Goal: Information Seeking & Learning: Learn about a topic

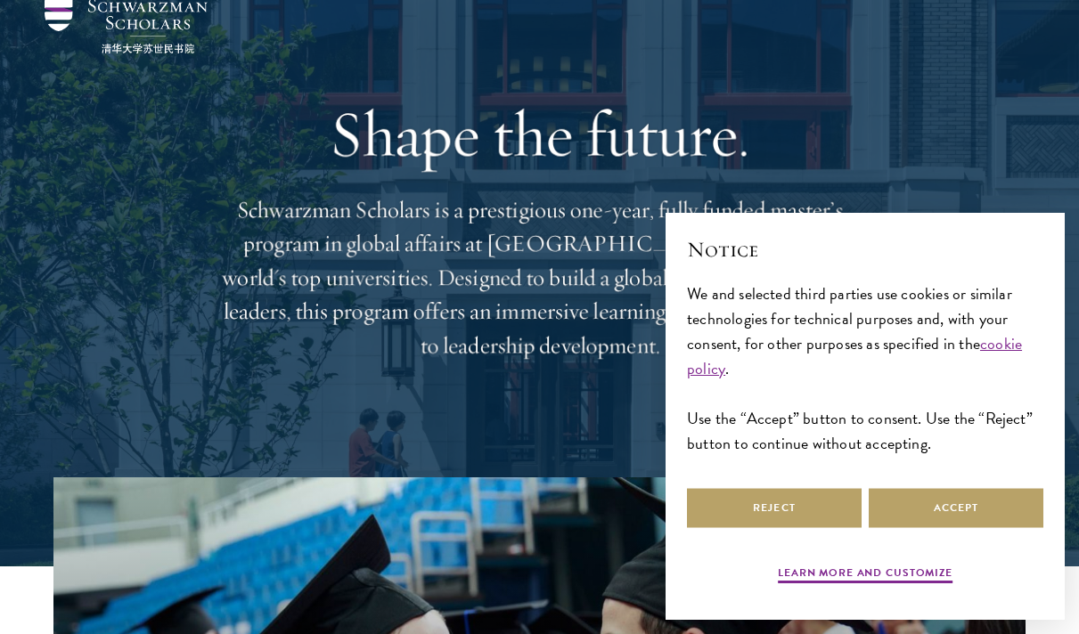
scroll to position [68, 0]
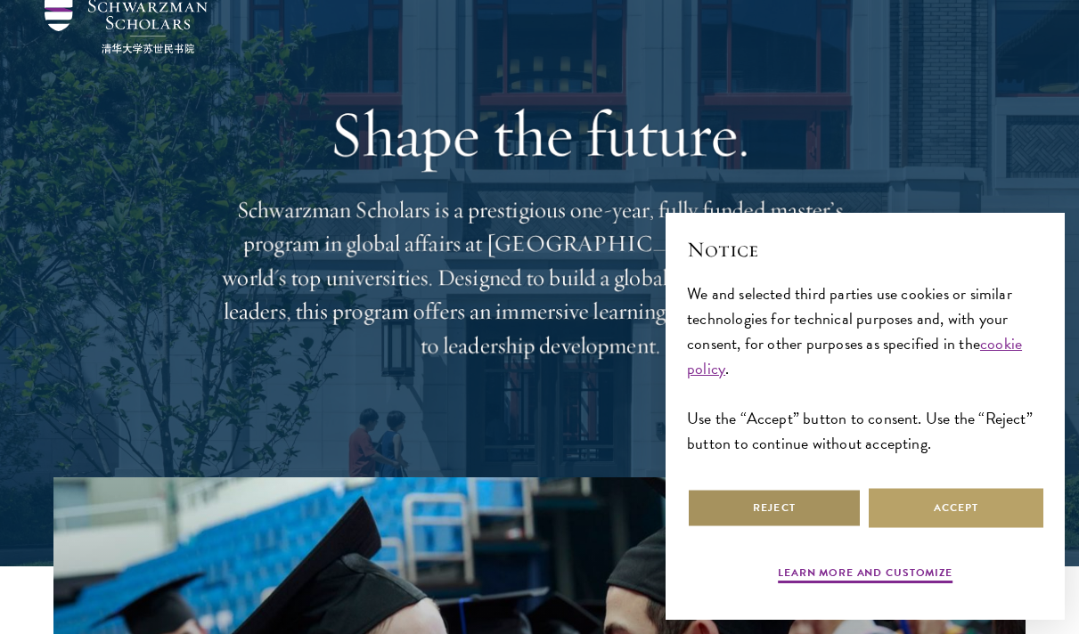
click at [784, 500] on button "Reject" at bounding box center [774, 508] width 175 height 40
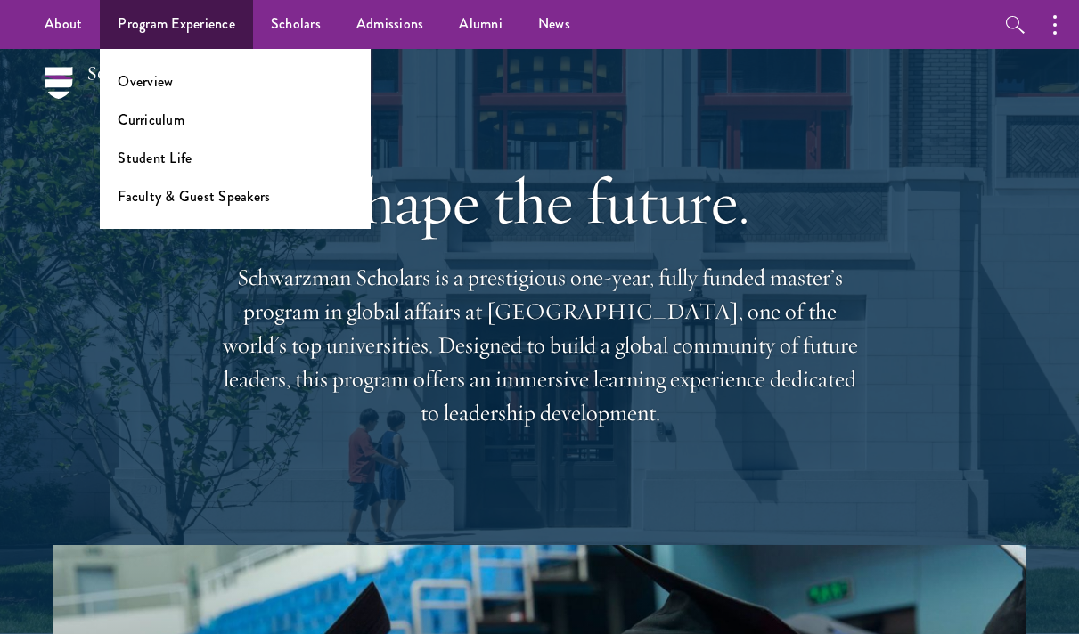
scroll to position [0, 0]
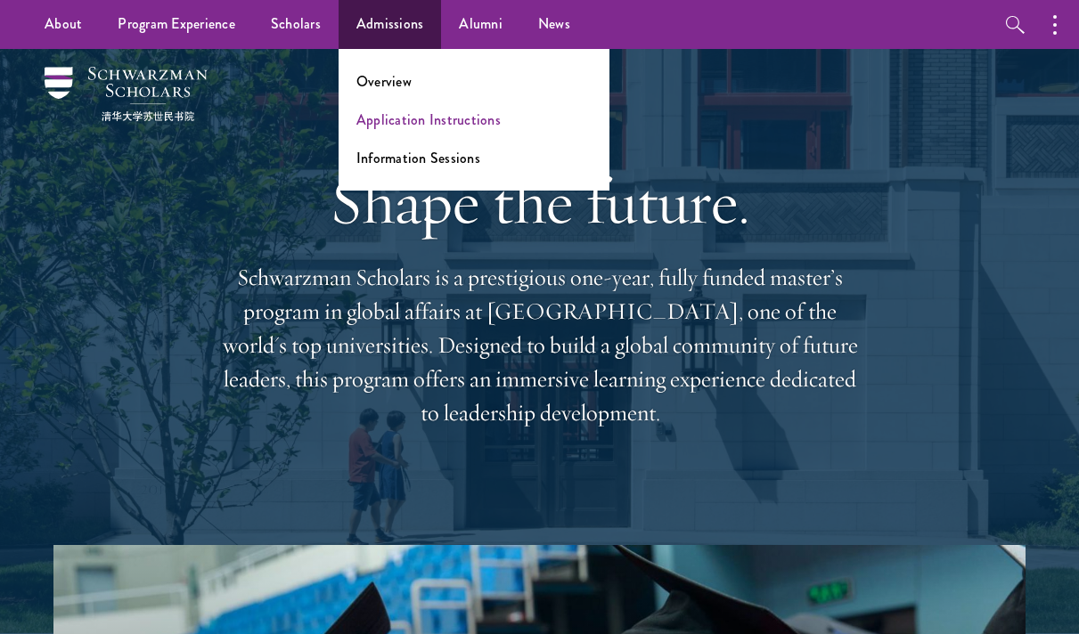
click at [384, 121] on link "Application Instructions" at bounding box center [428, 120] width 144 height 20
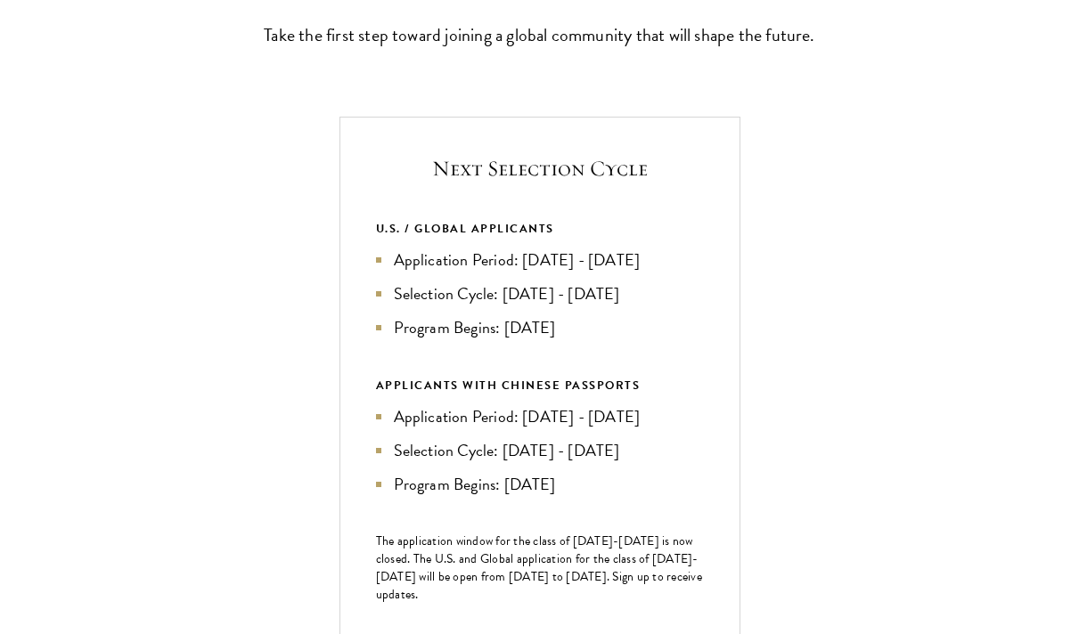
scroll to position [557, 0]
drag, startPoint x: 405, startPoint y: 286, endPoint x: 564, endPoint y: 360, distance: 175.8
click at [564, 339] on ul "Application Period: [DATE] - [DATE] Selection Cycle: [DATE] - [DATE] Program Be…" at bounding box center [540, 292] width 328 height 93
click at [563, 339] on li "Program Begins: [DATE]" at bounding box center [540, 326] width 328 height 25
drag, startPoint x: 575, startPoint y: 364, endPoint x: 315, endPoint y: 265, distance: 278.3
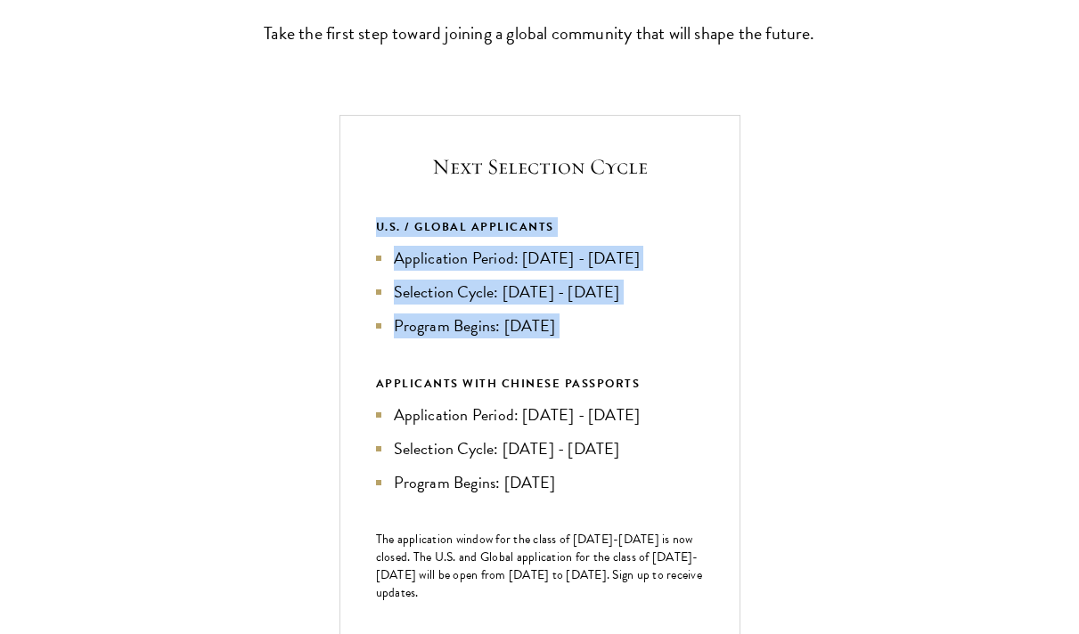
drag, startPoint x: 352, startPoint y: 250, endPoint x: 649, endPoint y: 381, distance: 324.3
click at [650, 380] on div "Next Selection Cycle U.S. / GLOBAL APPLICANTS Application Period: [DATE] - [DAT…" at bounding box center [539, 431] width 401 height 633
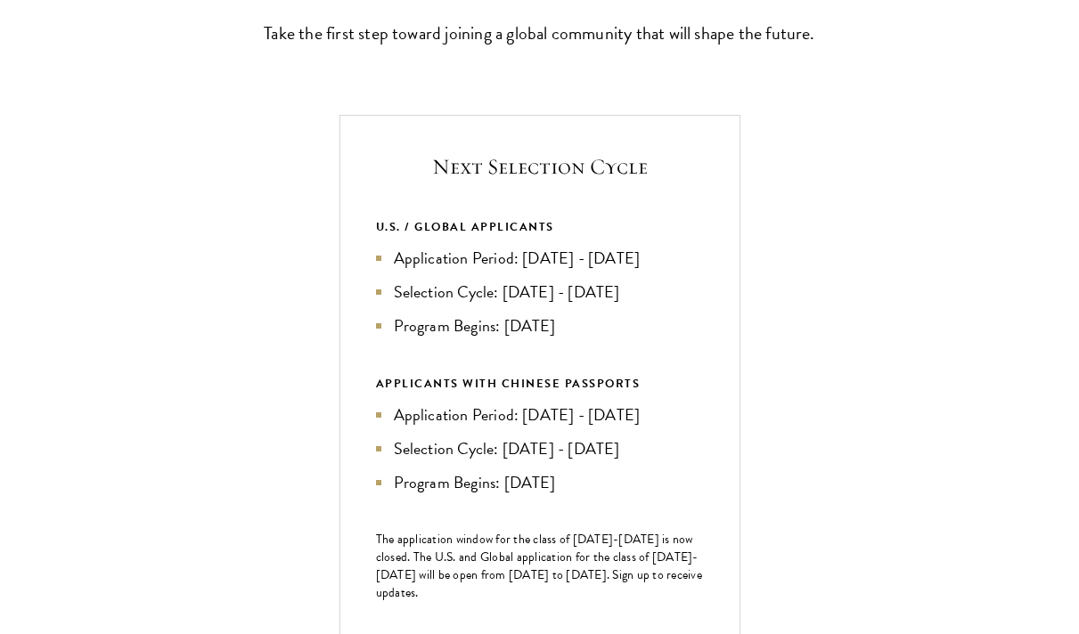
click at [649, 381] on div "U.S. / GLOBAL APPLICANTS Application Period: [DATE] - [DATE] Selection Cycle: […" at bounding box center [540, 356] width 328 height 278
drag, startPoint x: 593, startPoint y: 360, endPoint x: 345, endPoint y: 254, distance: 270.3
click at [345, 254] on div "Next Selection Cycle U.S. / GLOBAL APPLICANTS Application Period: [DATE] - [DAT…" at bounding box center [539, 431] width 401 height 633
click at [345, 255] on div "Next Selection Cycle U.S. / GLOBAL APPLICANTS Application Period: [DATE] - [DAT…" at bounding box center [539, 431] width 401 height 633
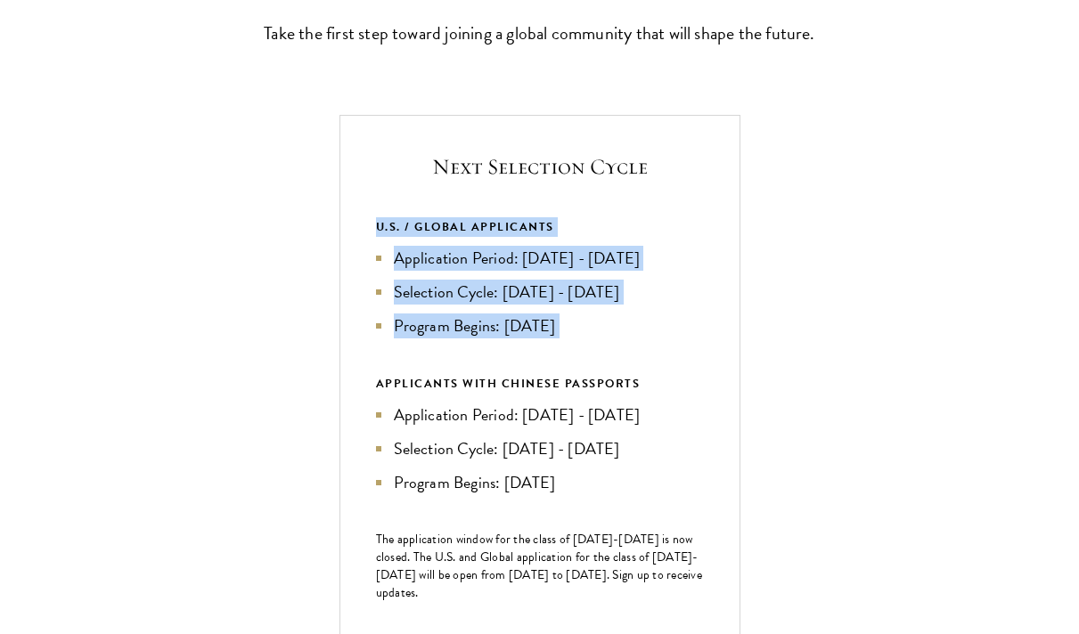
drag, startPoint x: 372, startPoint y: 246, endPoint x: 610, endPoint y: 380, distance: 272.9
click at [610, 380] on div "Next Selection Cycle U.S. / GLOBAL APPLICANTS Application Period: [DATE] - [DAT…" at bounding box center [539, 431] width 401 height 633
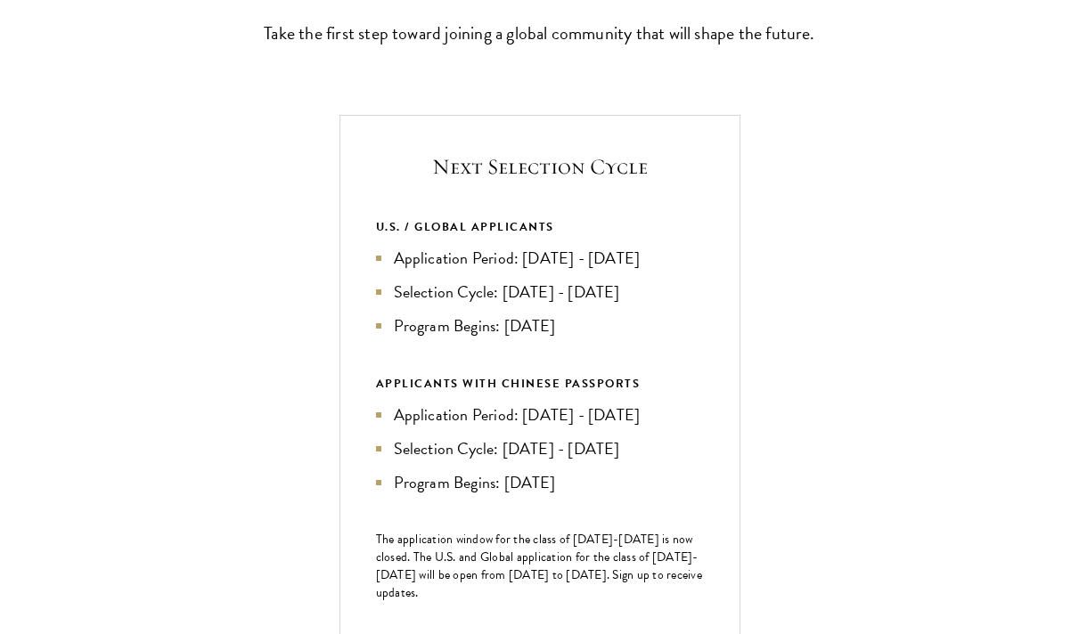
click at [586, 387] on div "U.S. / GLOBAL APPLICANTS Application Period: [DATE] - [DATE] Selection Cycle: […" at bounding box center [540, 356] width 328 height 278
drag, startPoint x: 550, startPoint y: 385, endPoint x: 365, endPoint y: 384, distance: 184.4
click at [363, 381] on div "Next Selection Cycle U.S. / GLOBAL APPLICANTS Application Period: [DATE] - [DAT…" at bounding box center [539, 431] width 401 height 633
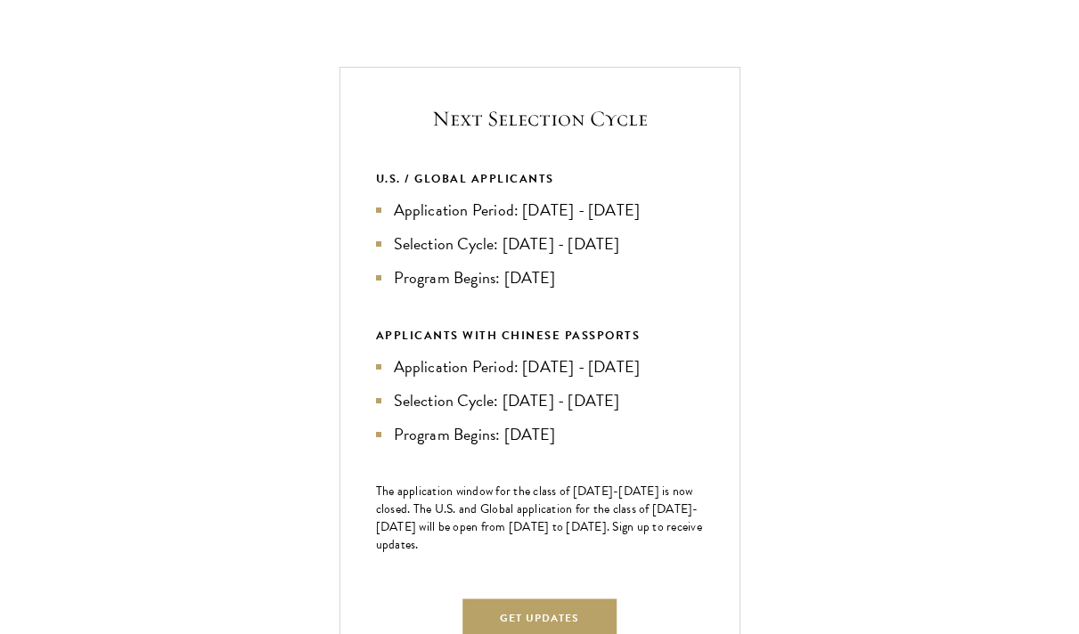
scroll to position [654, 0]
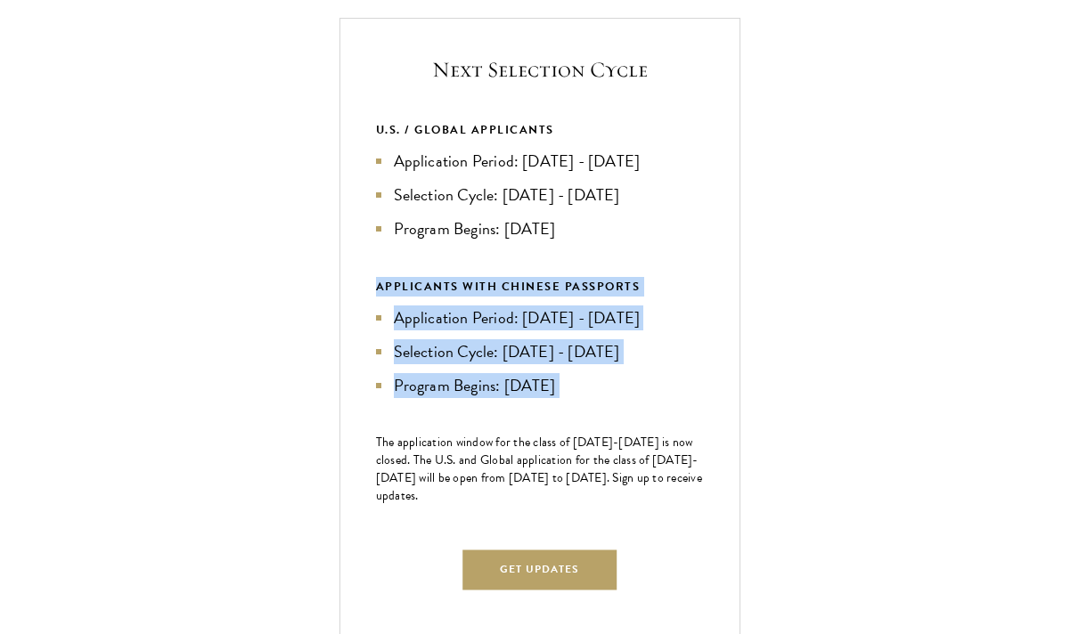
drag, startPoint x: 348, startPoint y: 321, endPoint x: 369, endPoint y: 469, distance: 149.3
click at [369, 469] on div "Next Selection Cycle U.S. / GLOBAL APPLICANTS Application Period: [DATE] - [DAT…" at bounding box center [539, 334] width 401 height 633
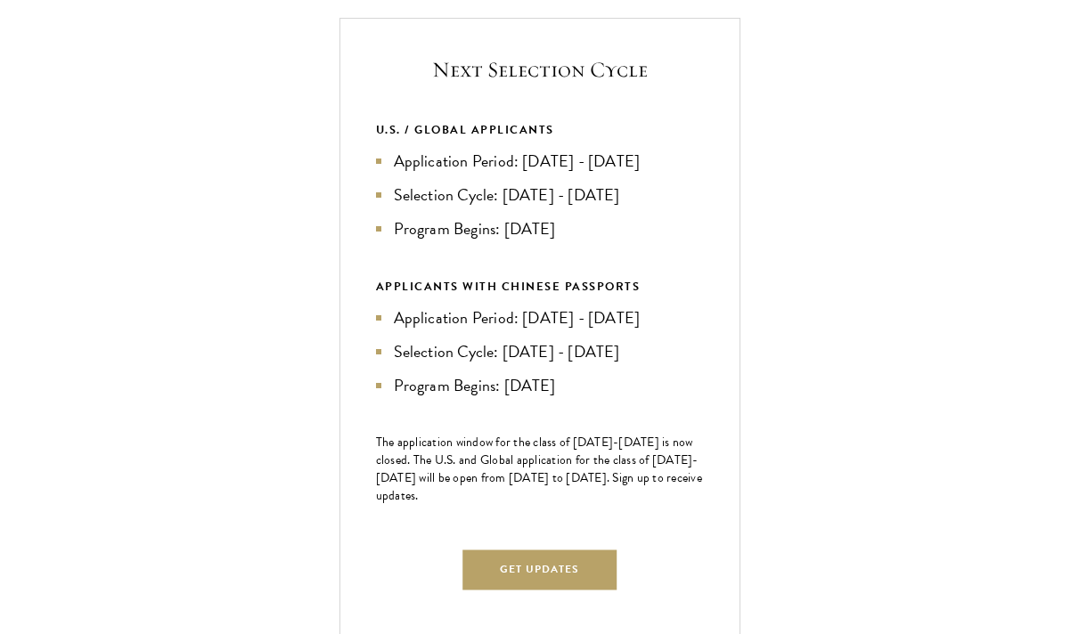
click at [383, 456] on div "Next Selection Cycle U.S. / GLOBAL APPLICANTS Application Period: [DATE] - [DAT…" at bounding box center [539, 334] width 401 height 633
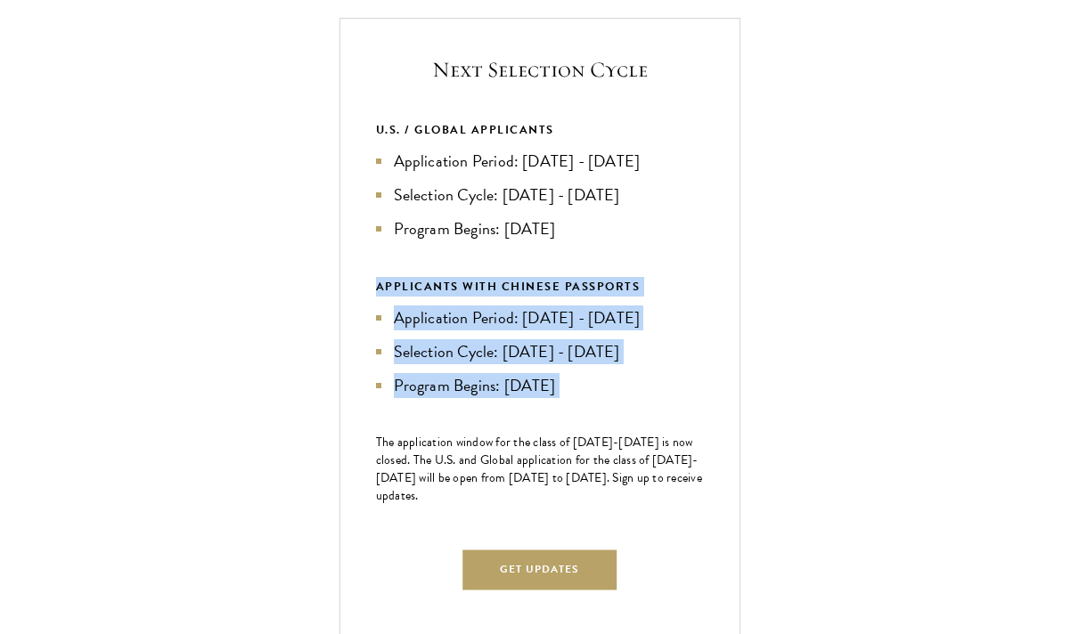
drag, startPoint x: 381, startPoint y: 435, endPoint x: 342, endPoint y: 334, distance: 108.0
click at [342, 334] on div "Next Selection Cycle U.S. / GLOBAL APPLICANTS Application Period: [DATE] - [DAT…" at bounding box center [539, 334] width 401 height 633
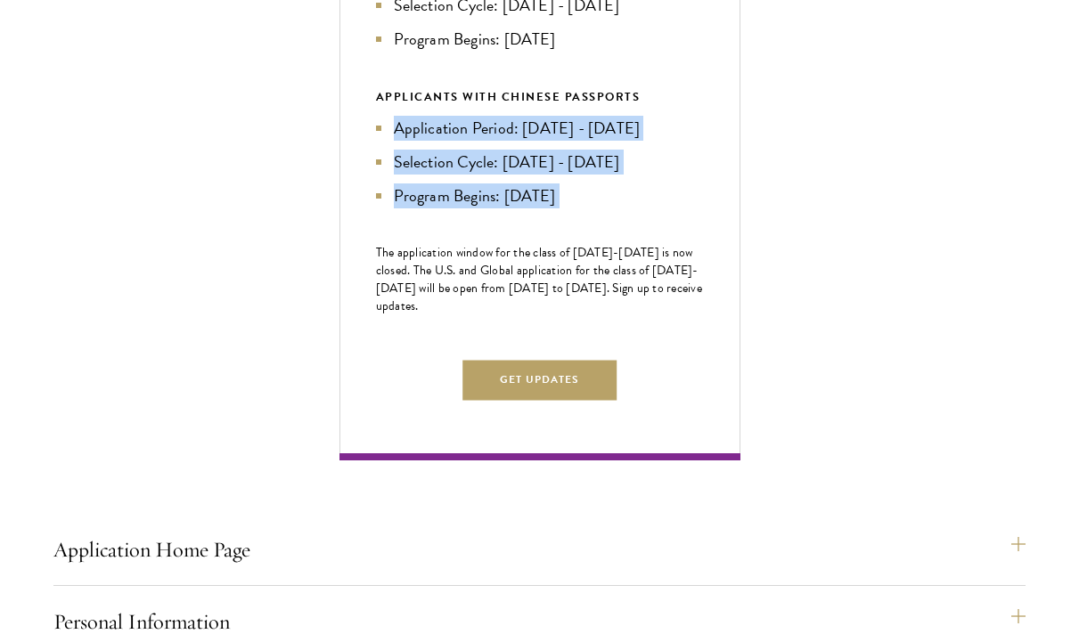
scroll to position [846, 0]
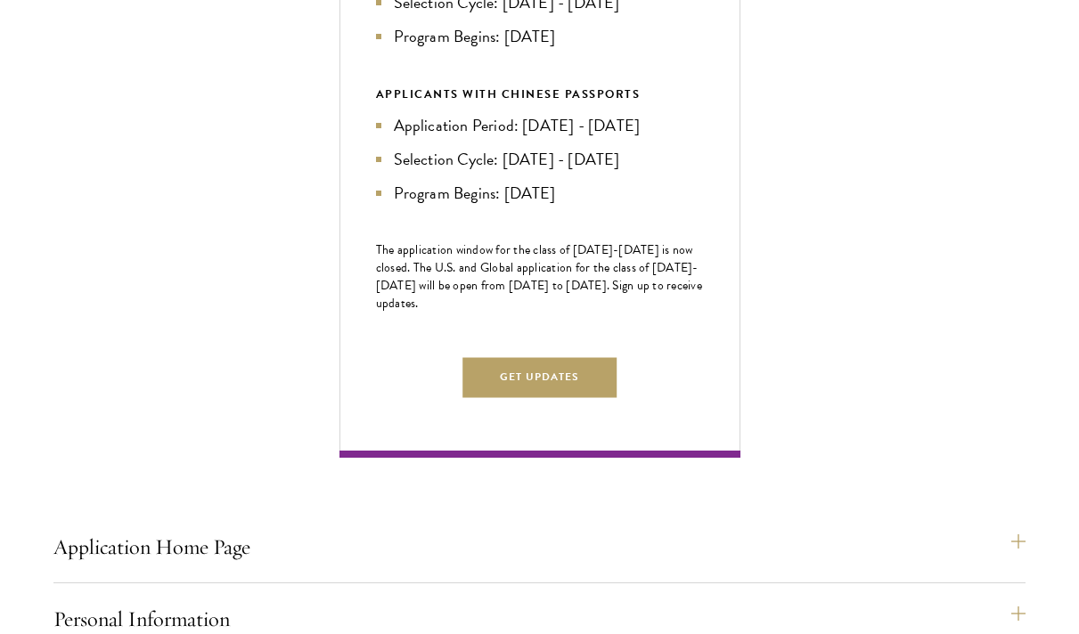
click at [490, 383] on div "Next Selection Cycle U.S. / GLOBAL APPLICANTS Application Period: [DATE] - [DAT…" at bounding box center [539, 141] width 401 height 633
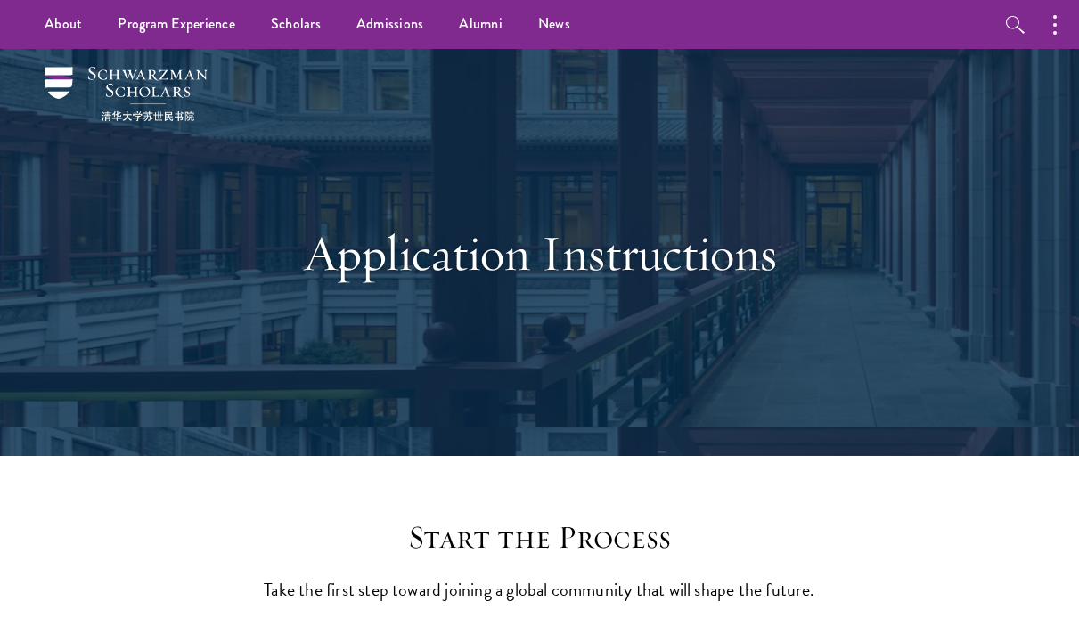
scroll to position [0, 0]
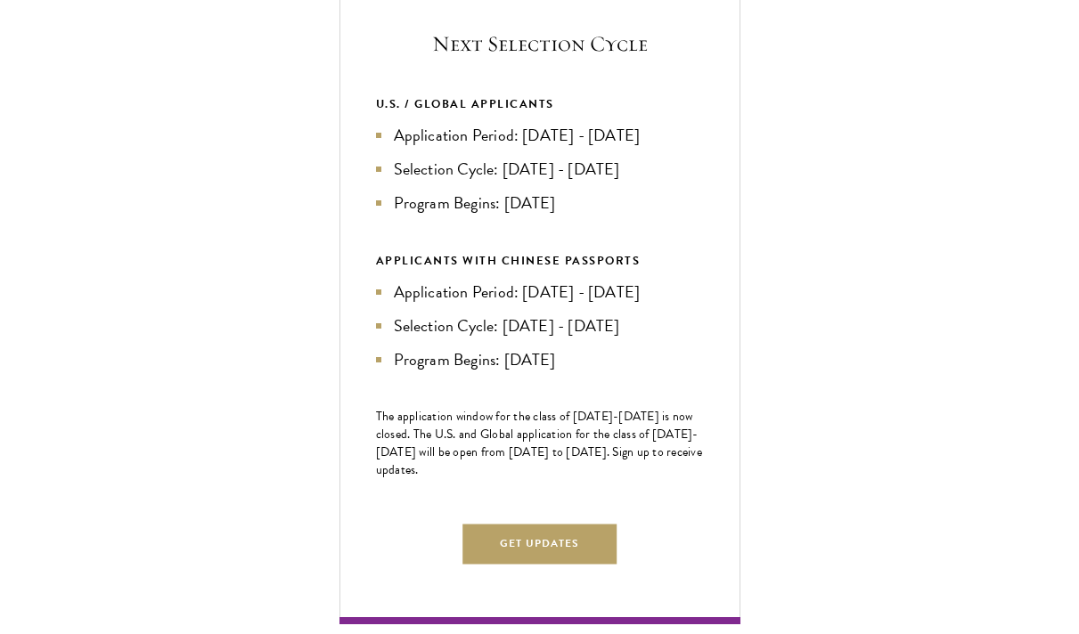
scroll to position [748, 0]
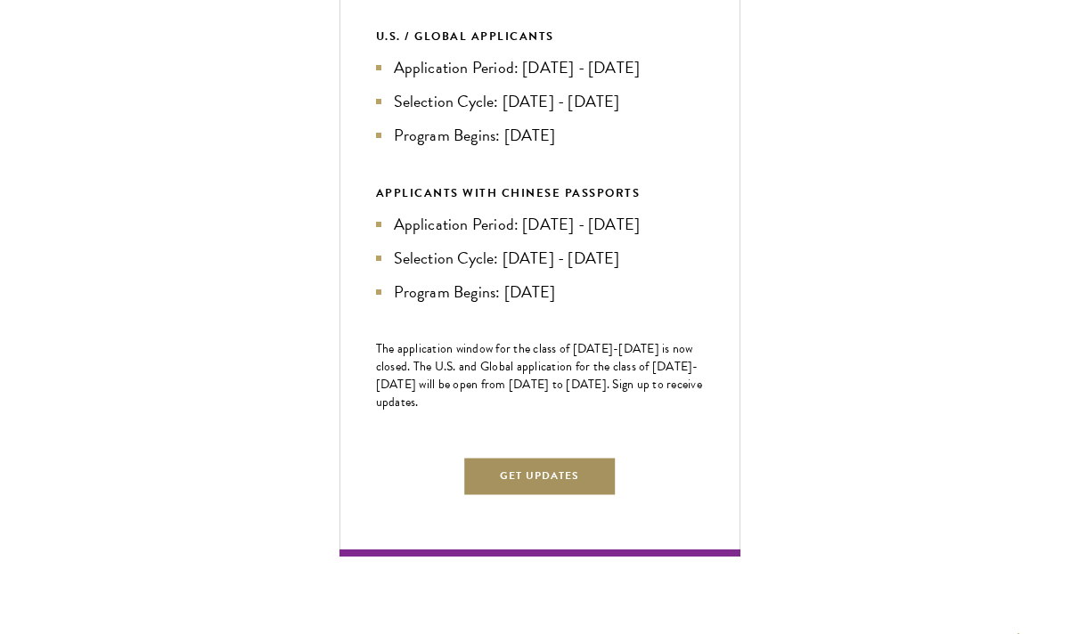
click at [562, 496] on button "Get Updates" at bounding box center [539, 476] width 155 height 40
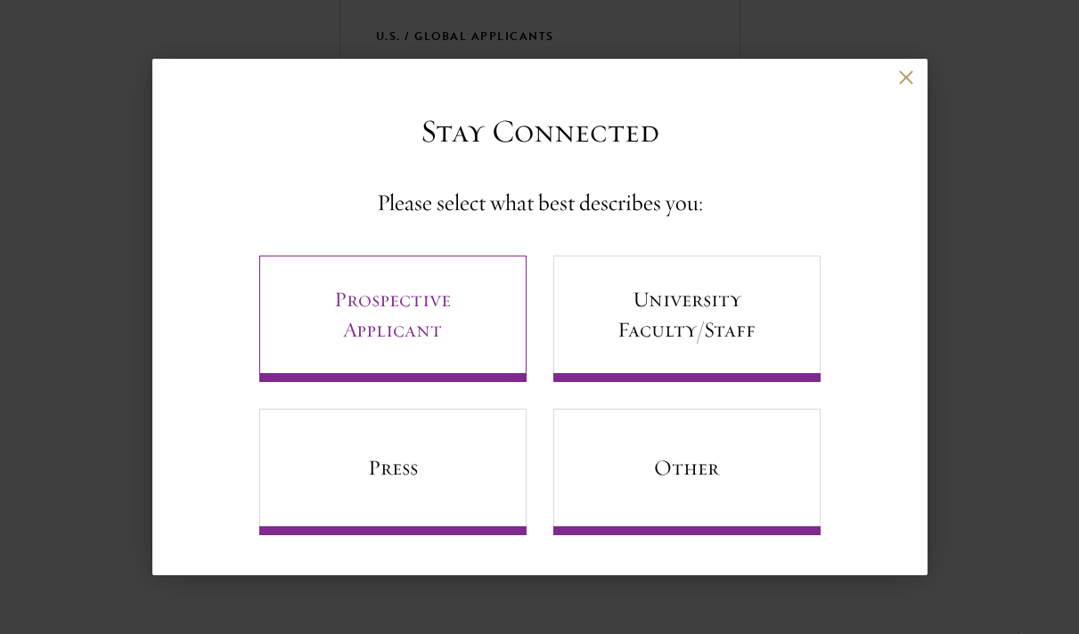
click at [449, 308] on link "Prospective Applicant" at bounding box center [392, 319] width 267 height 127
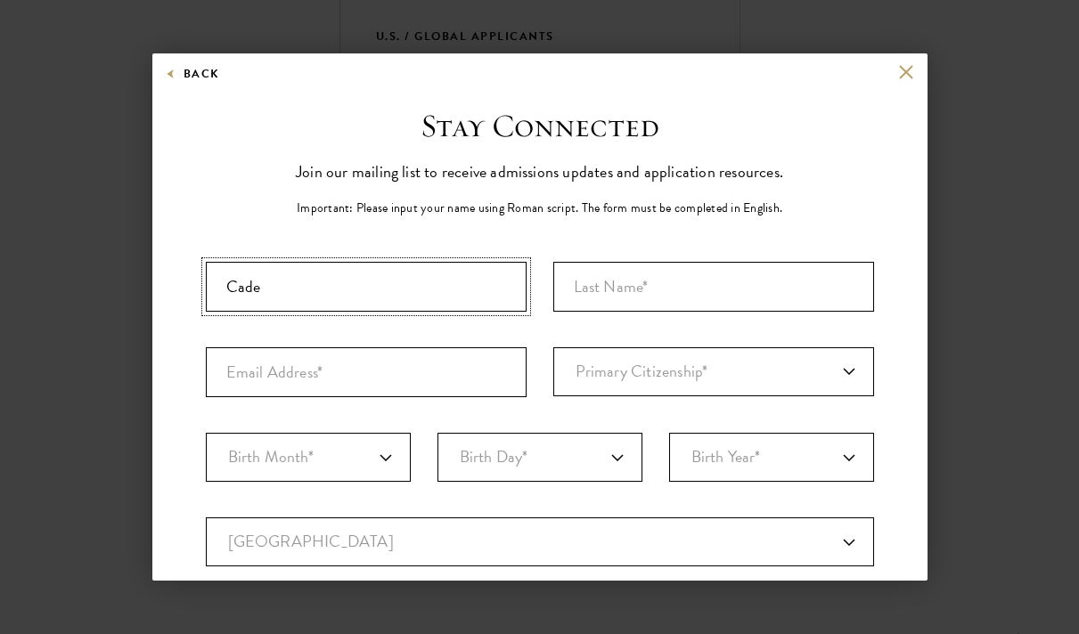
type input "Cade"
type input "[PERSON_NAME]"
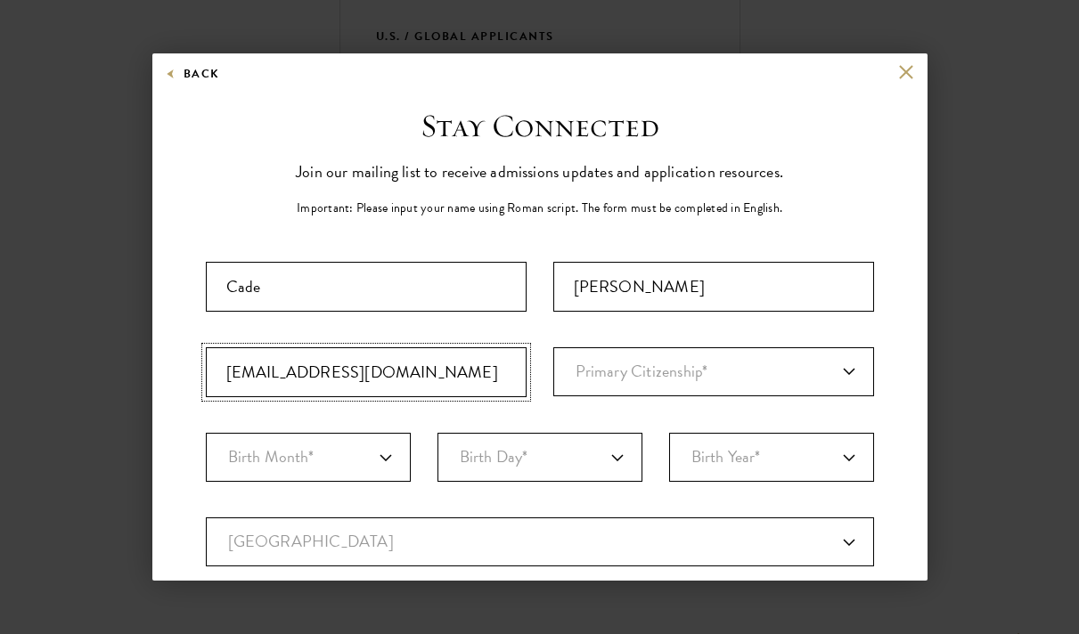
type input "[EMAIL_ADDRESS][DOMAIN_NAME]"
select select "US"
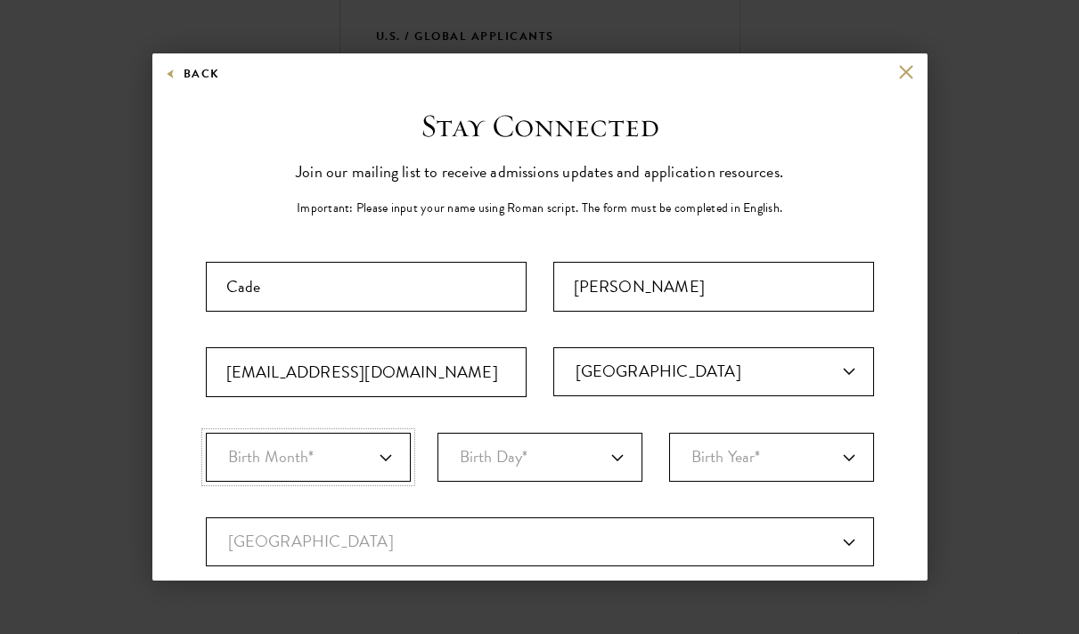
select select "03"
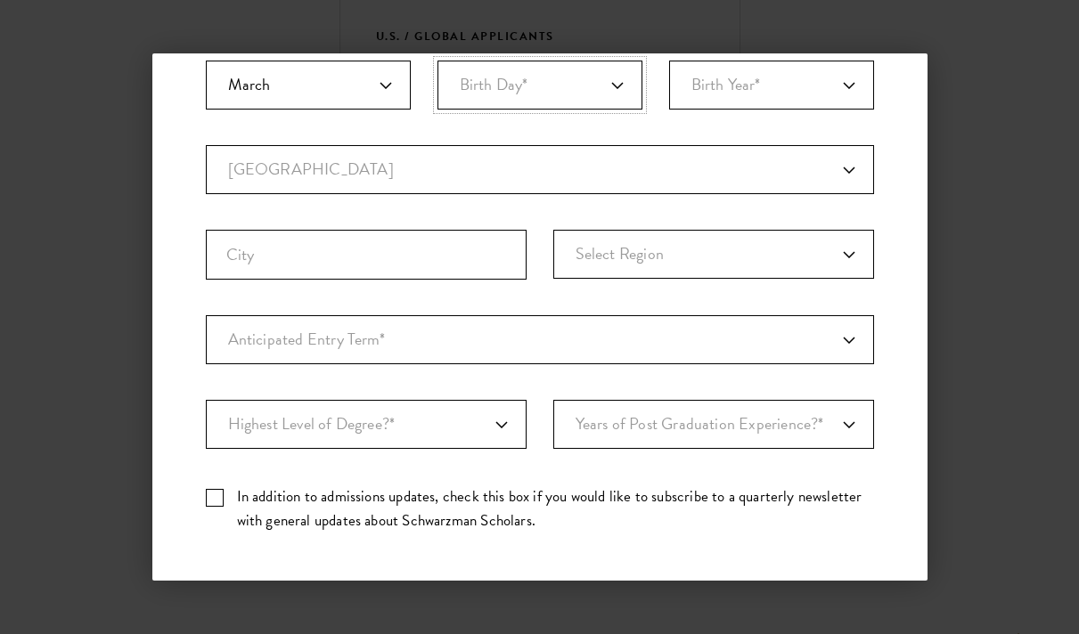
scroll to position [373, 0]
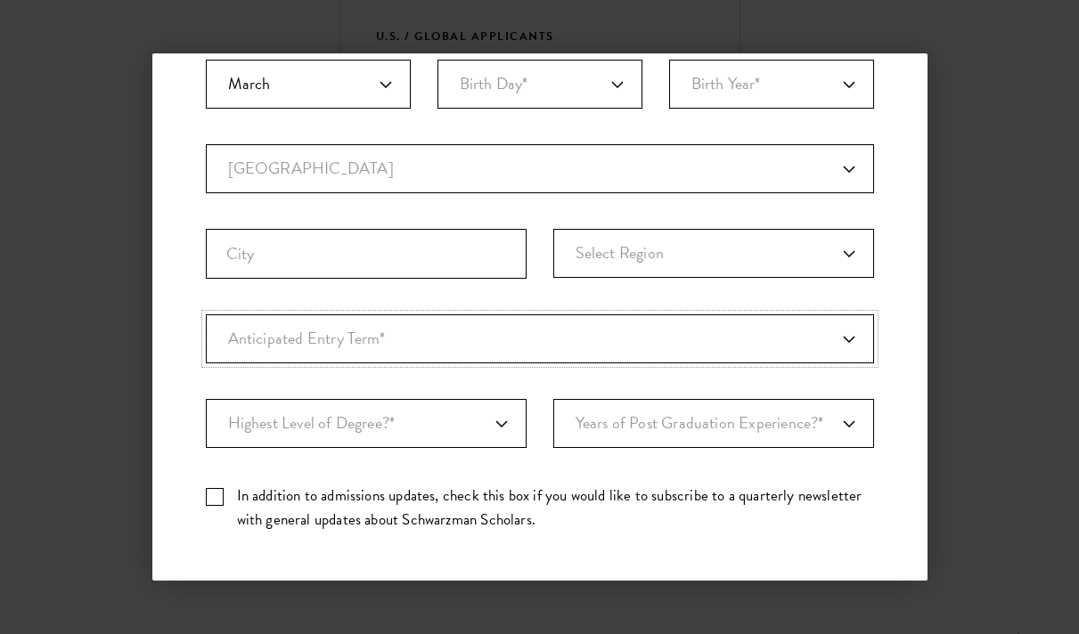
select select "a6790467-ebe7-4045-a56a-66c1cae98076"
select select "baef124f-e103-44b1-8ca6-5d0669438e44"
select select "1"
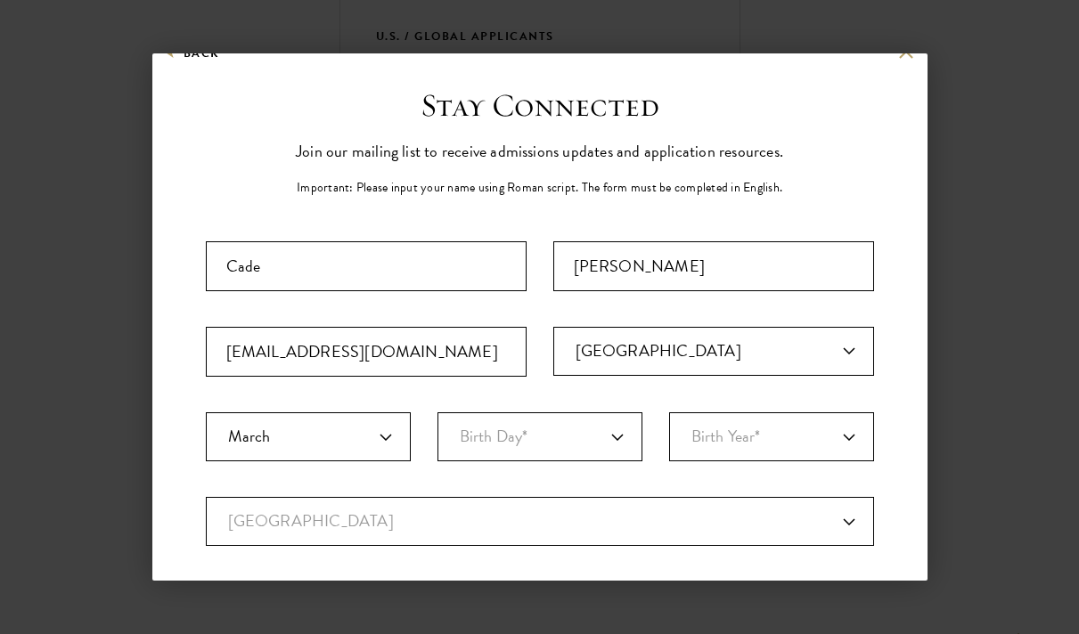
scroll to position [233, 0]
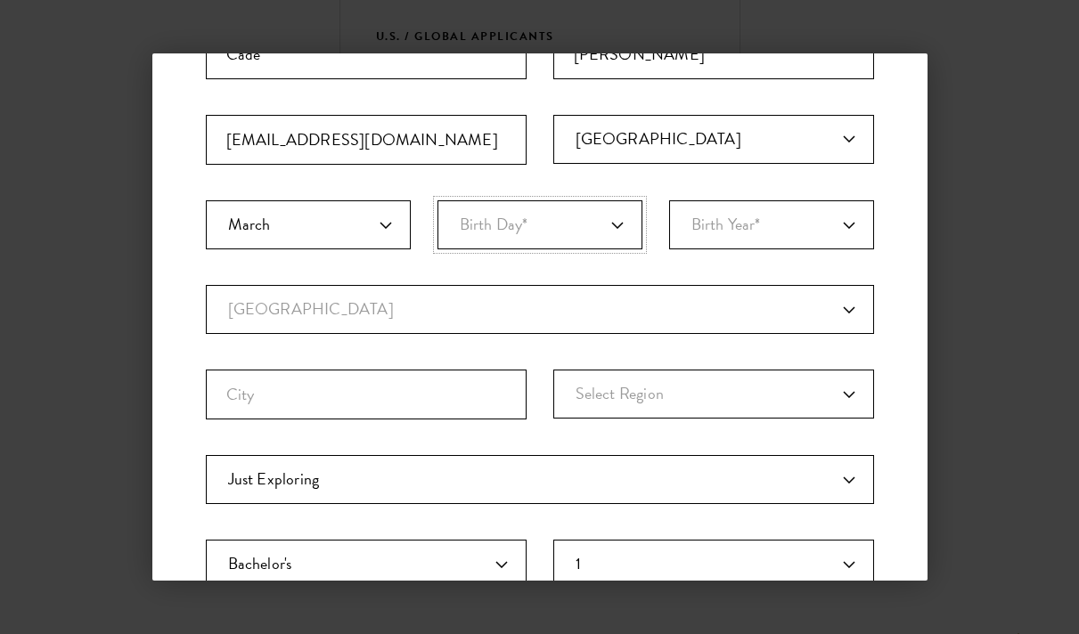
select select "20"
select select "2002"
select select "US"
select select
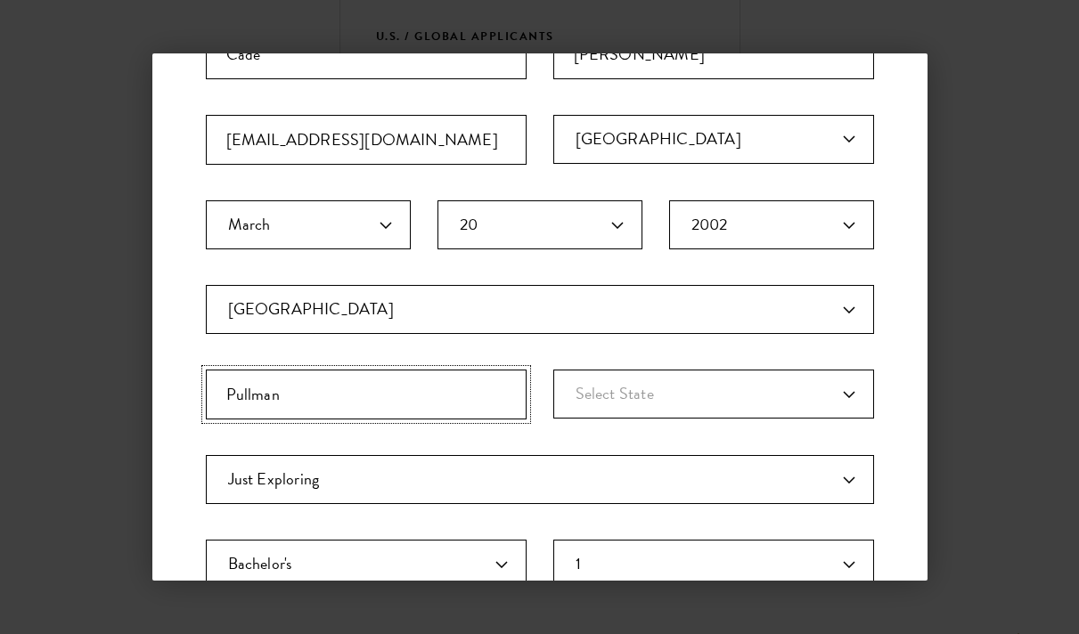
type input "Pullman"
select select "WA"
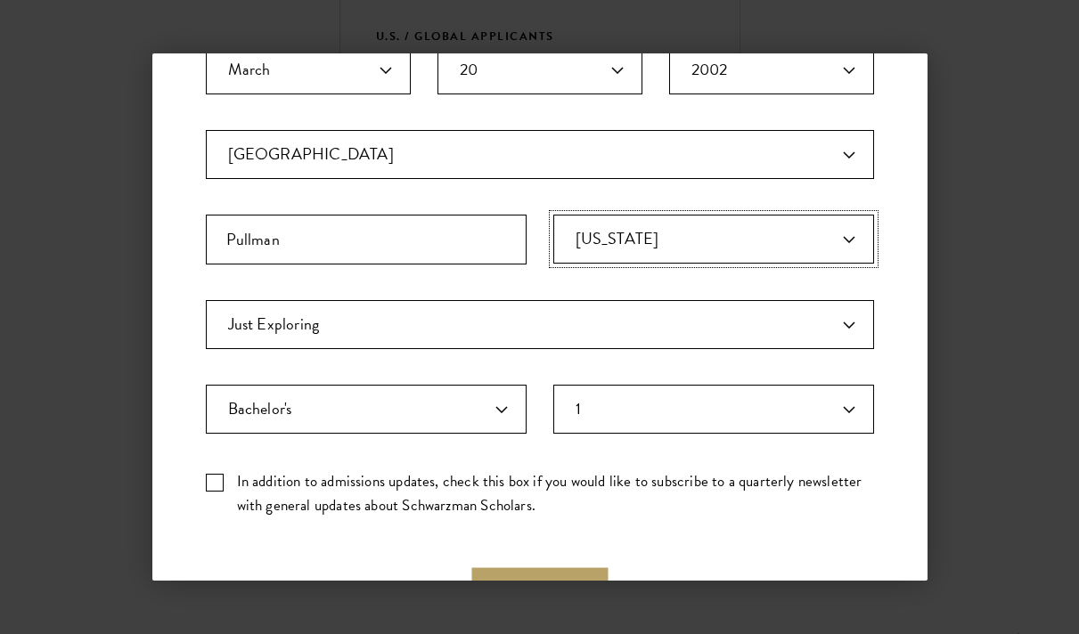
scroll to position [429, 0]
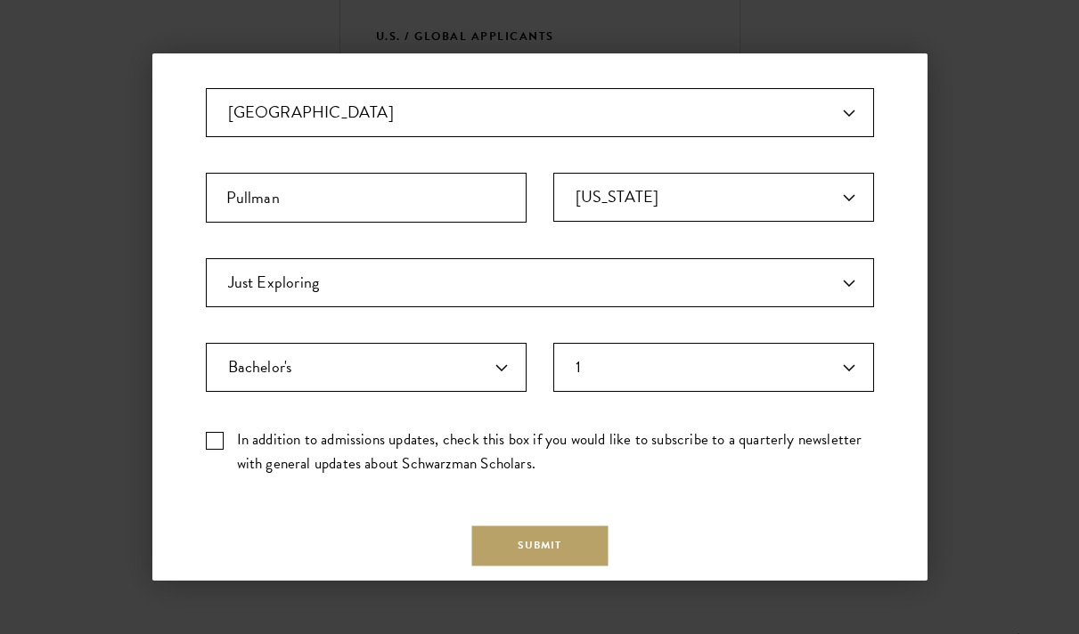
click at [254, 454] on label "In addition to admissions updates, check this box if you would like to subscrib…" at bounding box center [540, 452] width 668 height 48
click at [254, 439] on input "In addition to admissions updates, check this box if you would like to subscrib…" at bounding box center [540, 434] width 668 height 12
checkbox input "true"
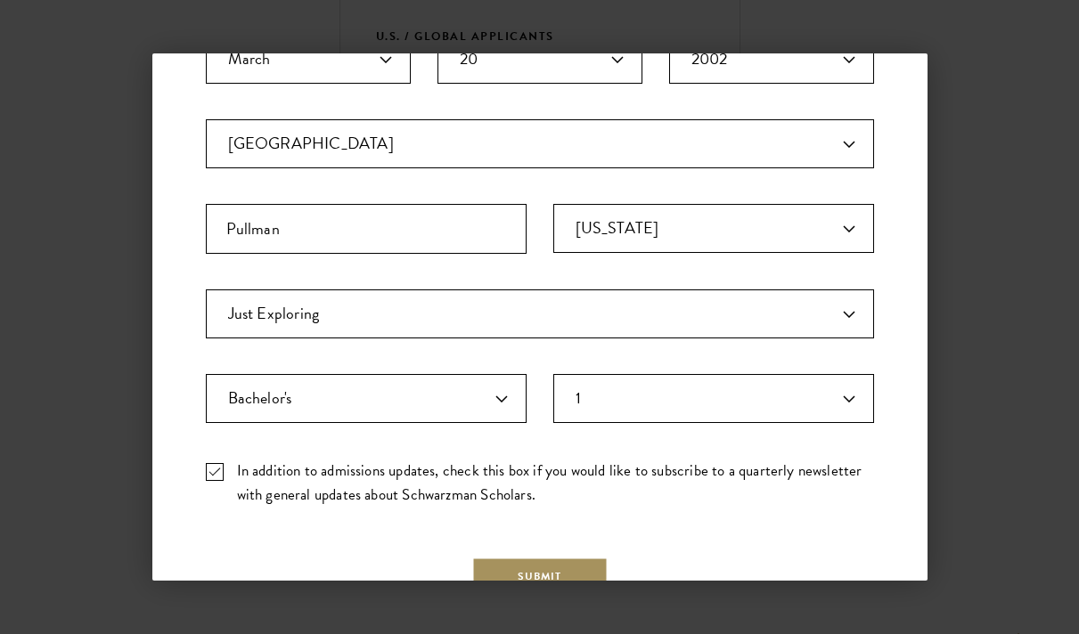
scroll to position [0, 0]
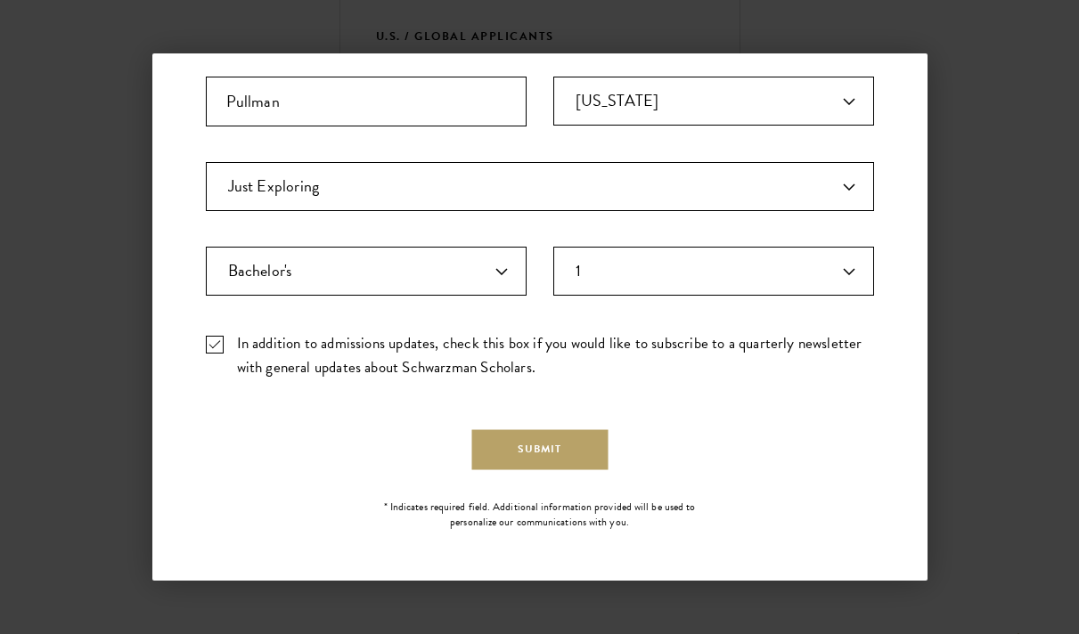
click at [510, 475] on div "Stay Connected Join our mailing list to receive admissions updates and applicat…" at bounding box center [540, 61] width 668 height 960
click at [505, 454] on button "Submit" at bounding box center [539, 451] width 136 height 40
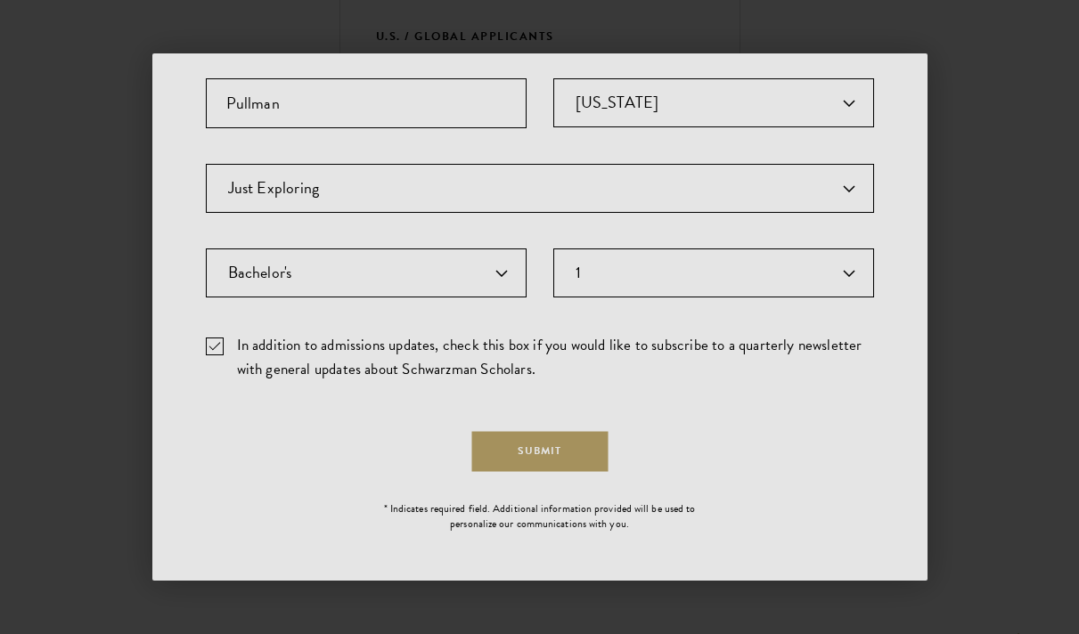
scroll to position [0, 0]
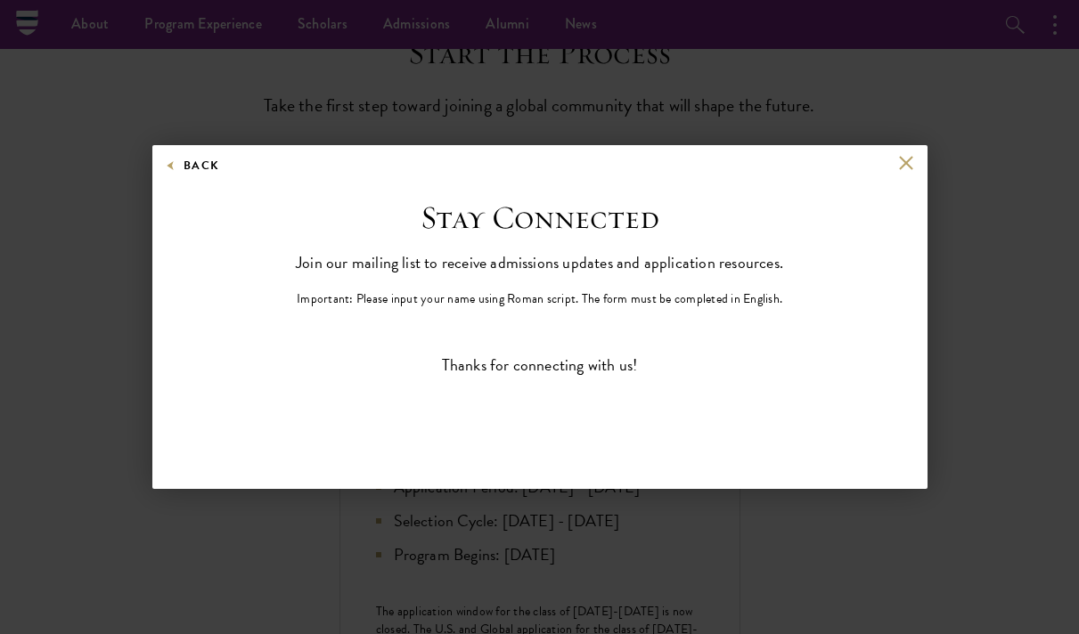
click at [900, 164] on button at bounding box center [906, 163] width 15 height 15
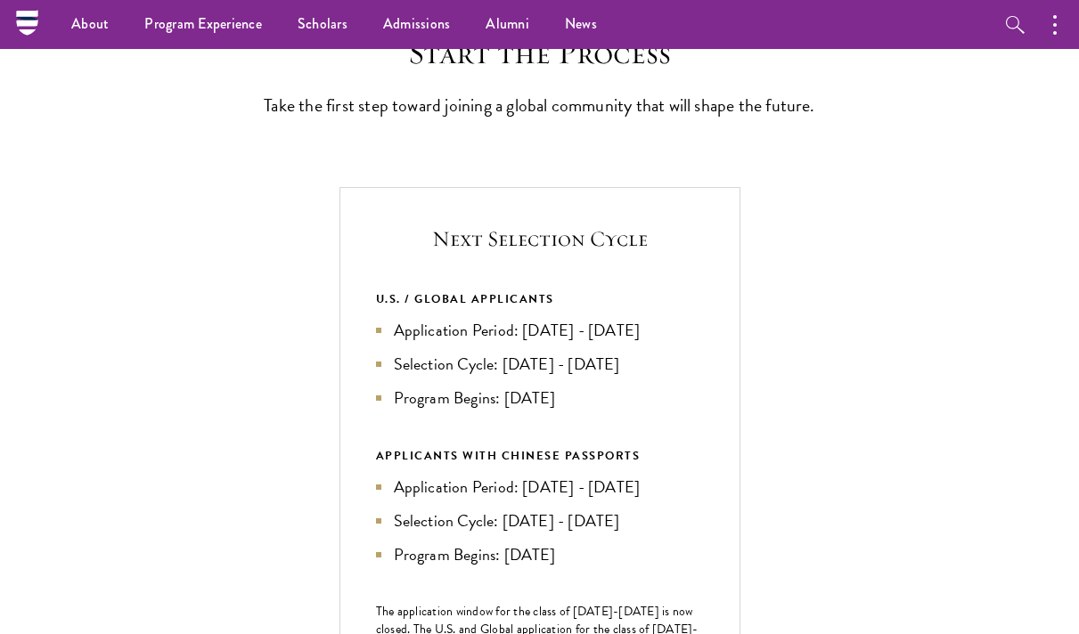
click at [392, 234] on div "Next Selection Cycle U.S. / GLOBAL APPLICANTS Application Period: [DATE] - [DAT…" at bounding box center [539, 503] width 401 height 633
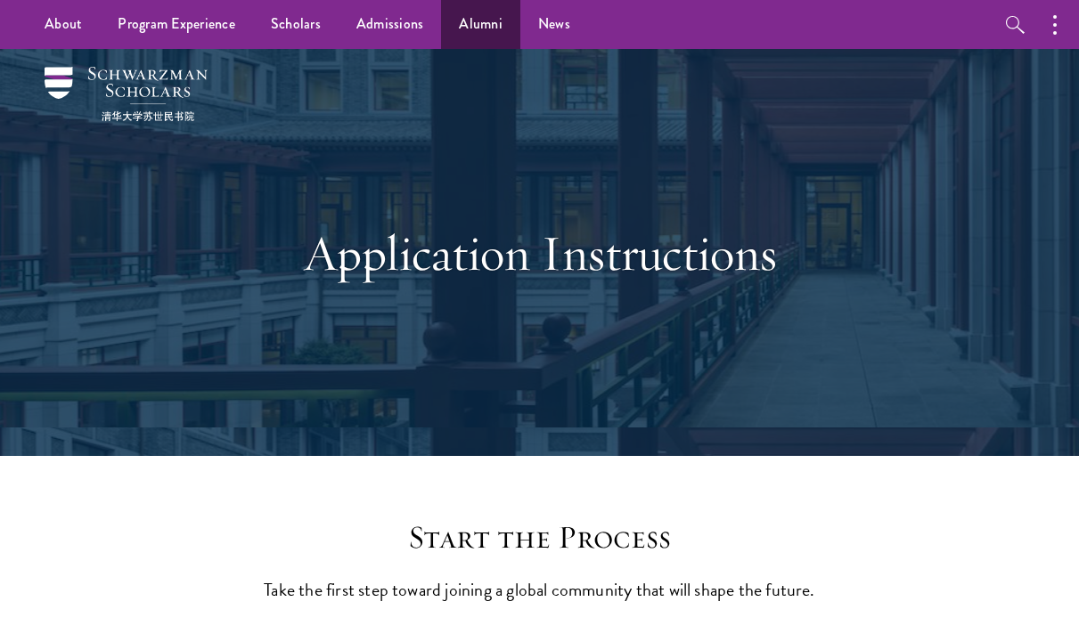
click at [483, 31] on link "Alumni" at bounding box center [480, 24] width 79 height 49
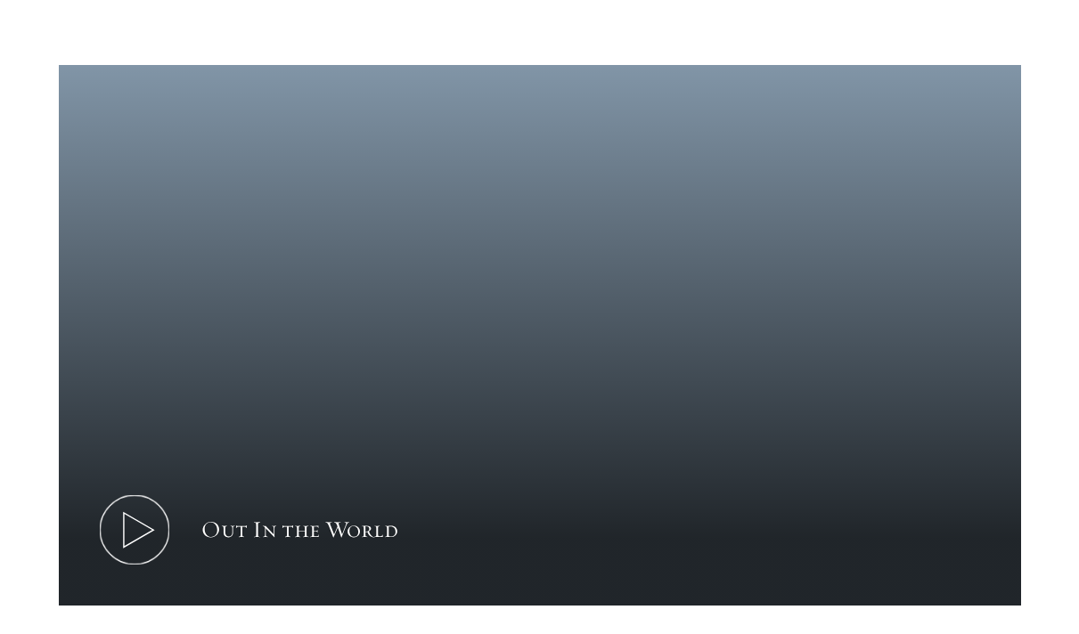
scroll to position [955, 0]
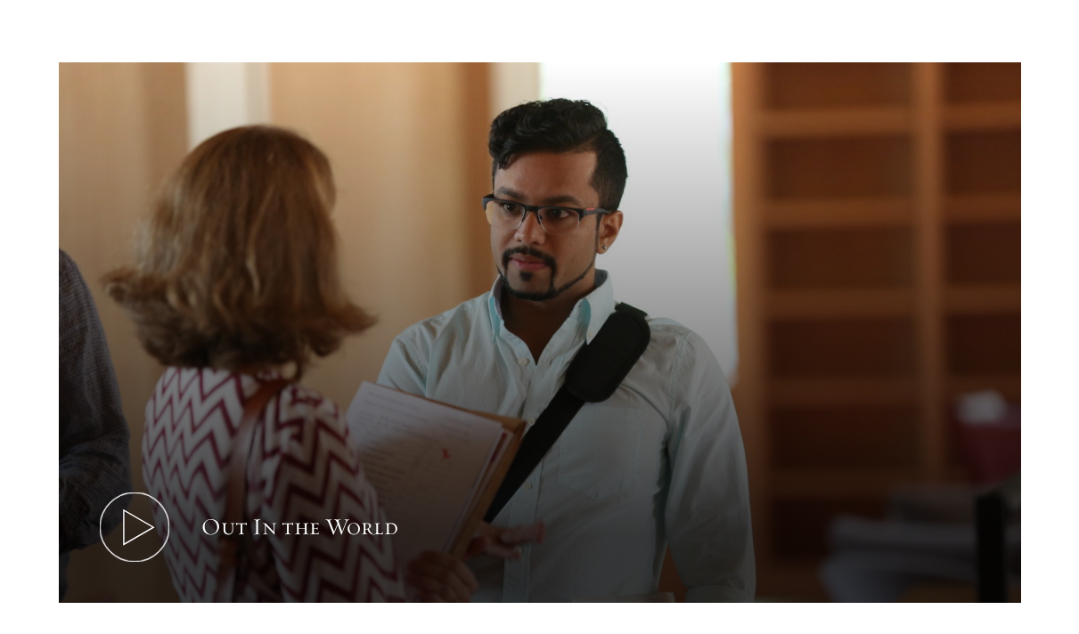
click at [150, 509] on icon at bounding box center [134, 527] width 80 height 80
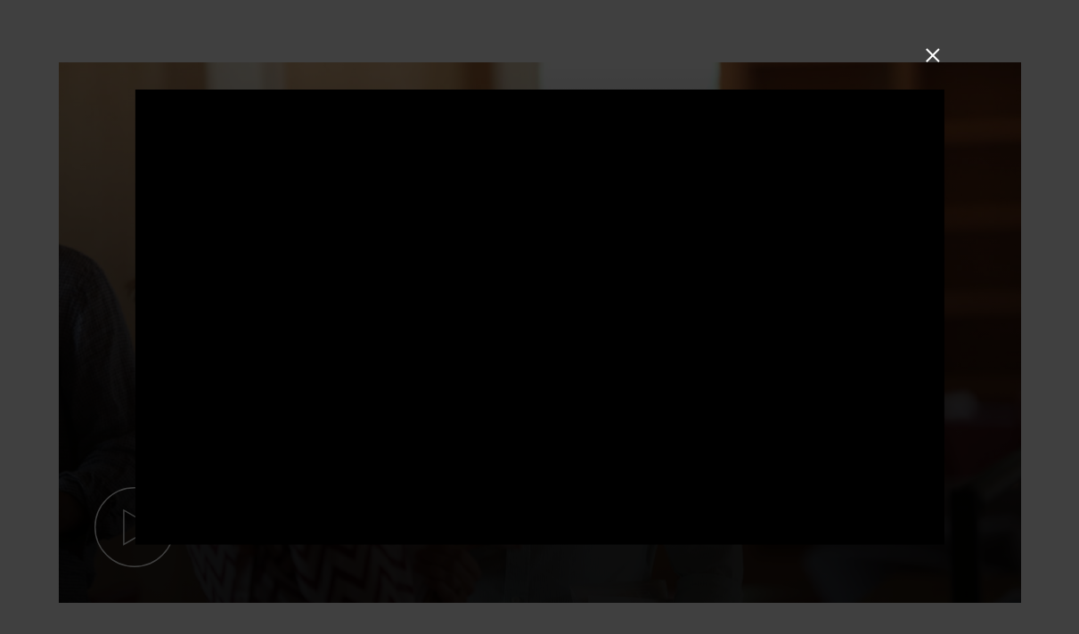
click at [927, 53] on button at bounding box center [931, 55] width 23 height 23
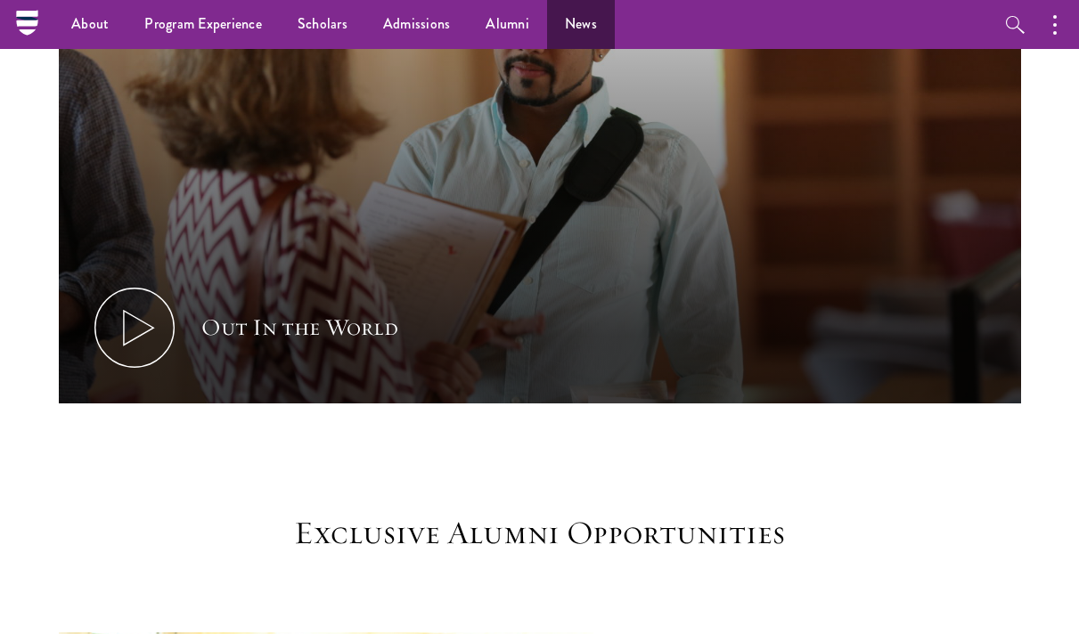
scroll to position [989, 0]
